Goal: Task Accomplishment & Management: Manage account settings

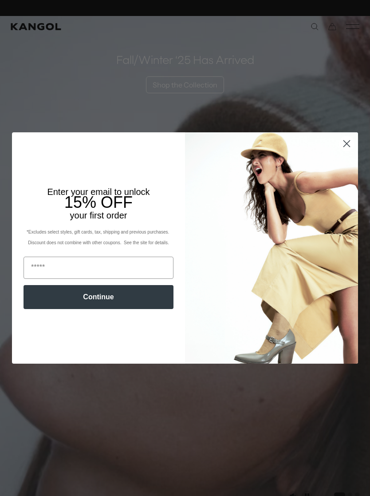
scroll to position [0, 183]
click at [347, 152] on img "POPUP Form" at bounding box center [271, 247] width 173 height 231
click at [346, 141] on circle "Close dialog" at bounding box center [346, 143] width 15 height 15
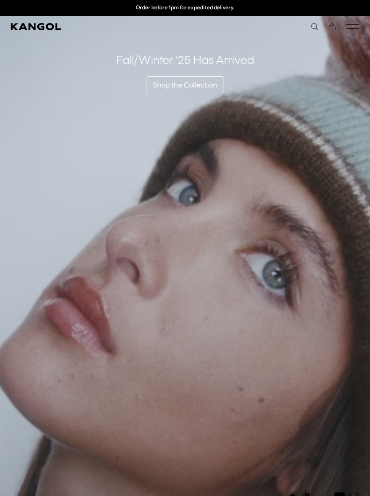
scroll to position [0, 183]
click at [68, 324] on video "1 of 3" at bounding box center [185, 264] width 370 height 496
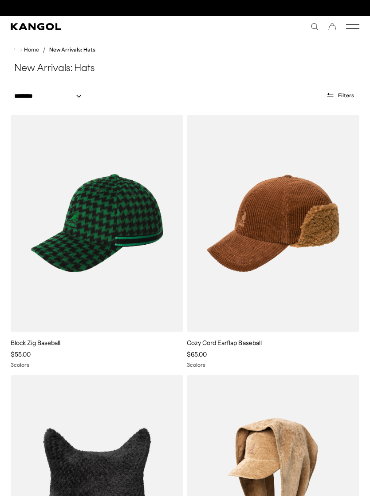
click at [351, 28] on icon "Mobile Menu" at bounding box center [352, 27] width 13 height 8
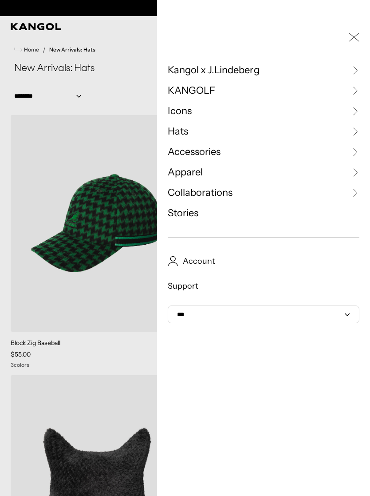
scroll to position [0, 183]
click at [222, 260] on link "Account" at bounding box center [264, 261] width 192 height 11
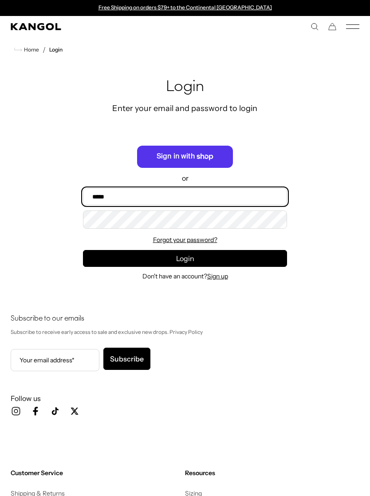
click at [261, 192] on input "Email" at bounding box center [185, 196] width 204 height 17
click at [260, 192] on input "Email" at bounding box center [185, 196] width 204 height 17
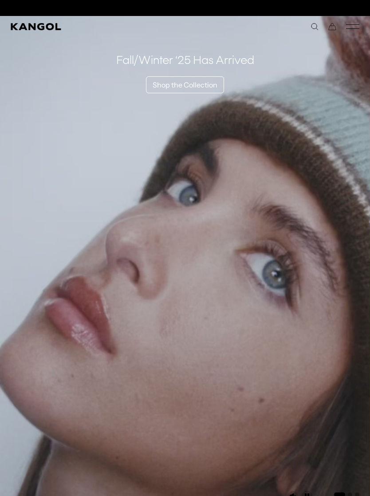
scroll to position [0, 183]
click at [358, 22] on comp-header "Kangol x J.Lindeberg Kangol x J.Lindeberg Men's Shop All Headwear Tops Outerwea…" at bounding box center [185, 26] width 370 height 21
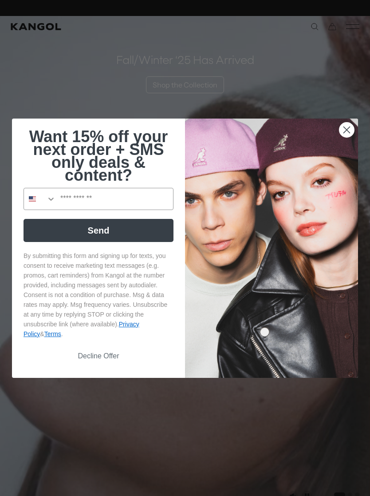
scroll to position [0, 0]
click at [340, 132] on icon "Close dialog" at bounding box center [347, 130] width 16 height 16
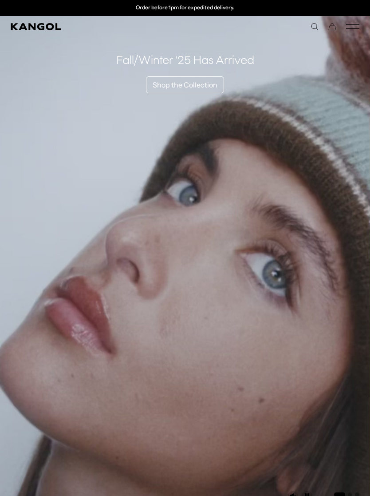
click at [352, 25] on rect "Mobile Menu" at bounding box center [352, 24] width 13 height 0
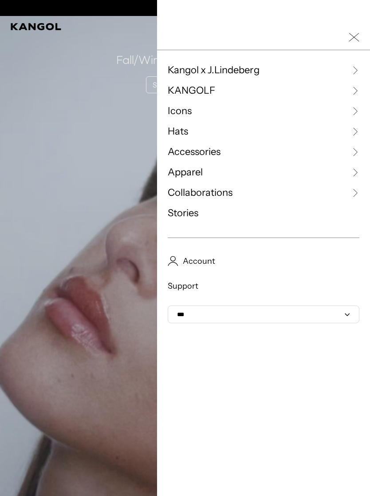
click at [203, 259] on span "Account" at bounding box center [196, 261] width 37 height 11
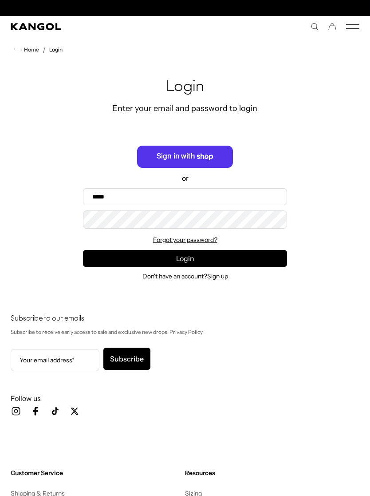
scroll to position [0, 183]
click at [208, 154] on icon "Shop" at bounding box center [205, 156] width 17 height 7
